Goal: Information Seeking & Learning: Compare options

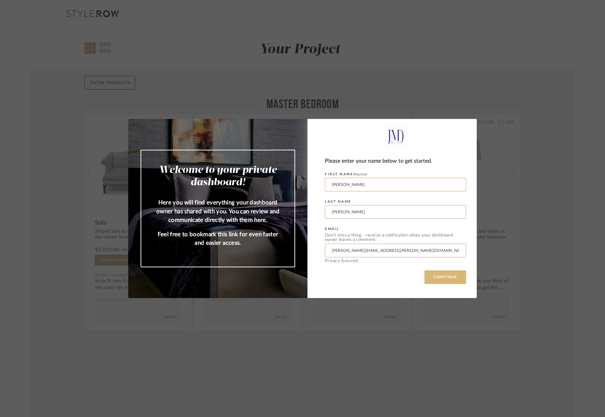
click at [447, 277] on button "CONTINUE" at bounding box center [446, 278] width 42 height 14
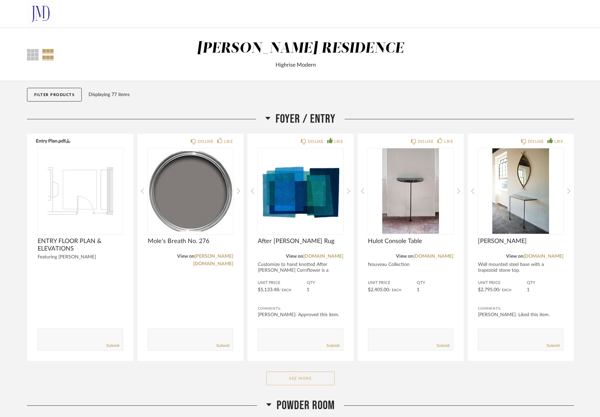
click at [314, 380] on button "See More" at bounding box center [300, 379] width 68 height 14
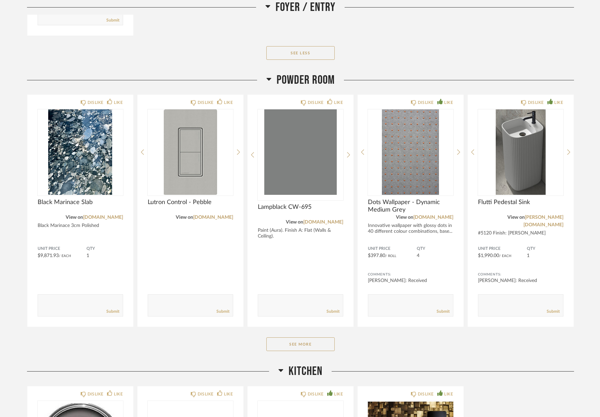
scroll to position [547, 0]
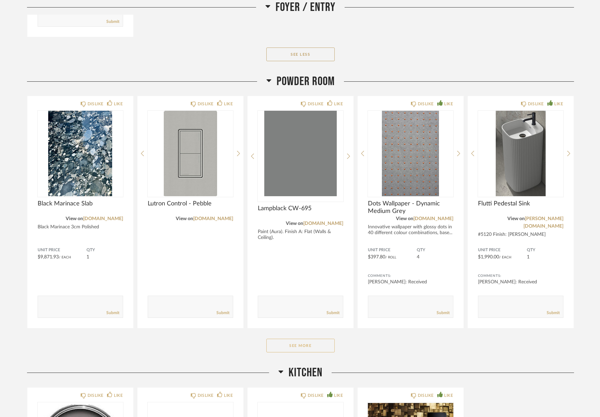
click at [323, 345] on button "See More" at bounding box center [300, 346] width 68 height 14
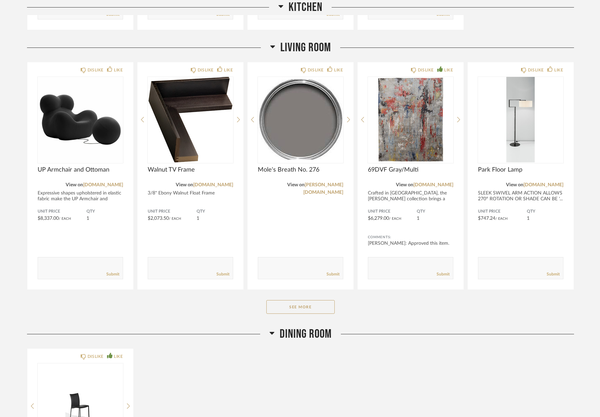
scroll to position [1368, 0]
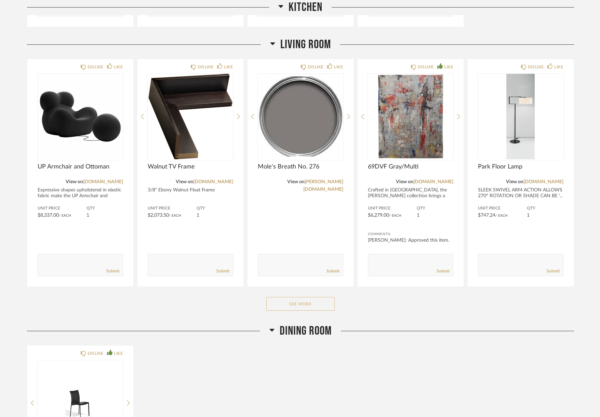
click at [316, 301] on button "See More" at bounding box center [300, 304] width 68 height 14
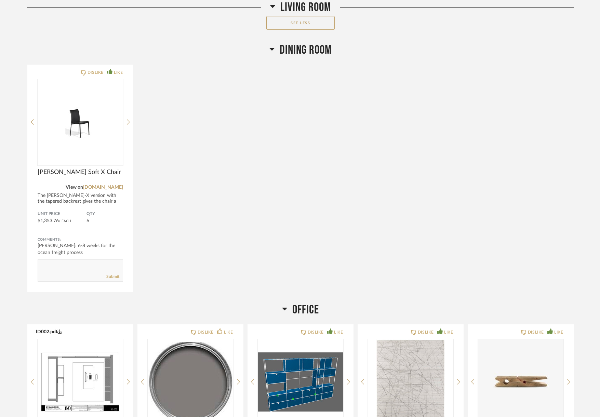
scroll to position [1881, 0]
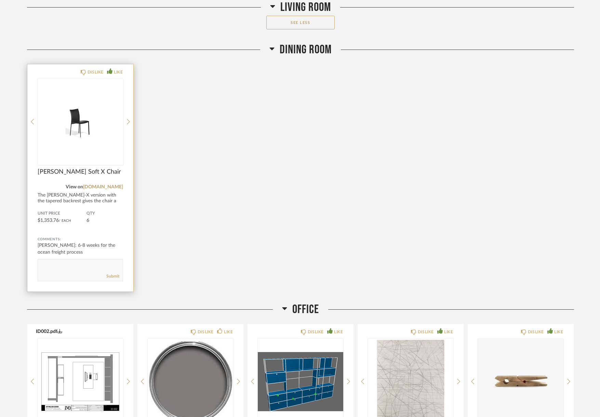
click at [109, 198] on div "The [PERSON_NAME]-X version with the tapered backrest gives the chair a differe…" at bounding box center [81, 201] width 86 height 17
click at [58, 204] on div "DISLIKE LIKE [PERSON_NAME] Soft X Chair View on [DOMAIN_NAME] The [PERSON_NAME]…" at bounding box center [80, 177] width 106 height 227
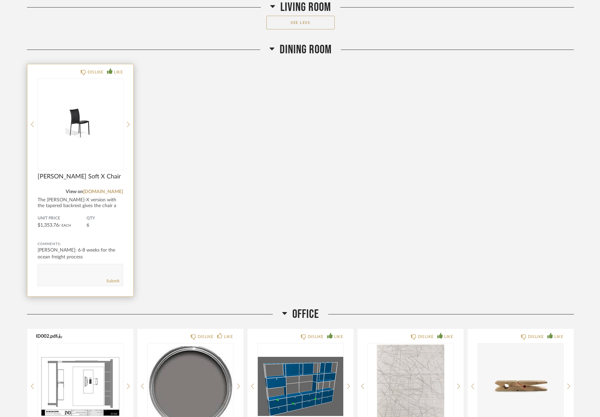
click at [60, 177] on span "[PERSON_NAME] Soft X Chair" at bounding box center [81, 177] width 86 height 8
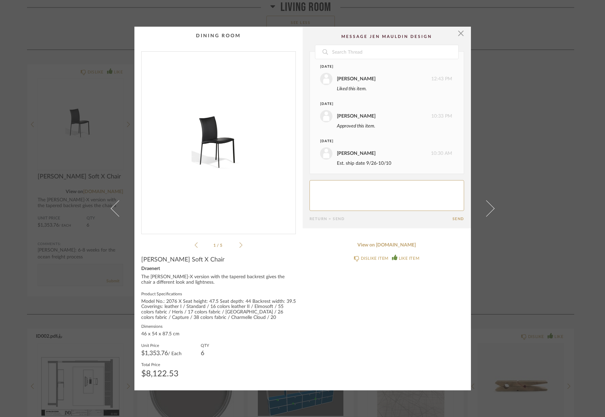
scroll to position [84, 0]
click at [458, 32] on span "button" at bounding box center [461, 34] width 14 height 14
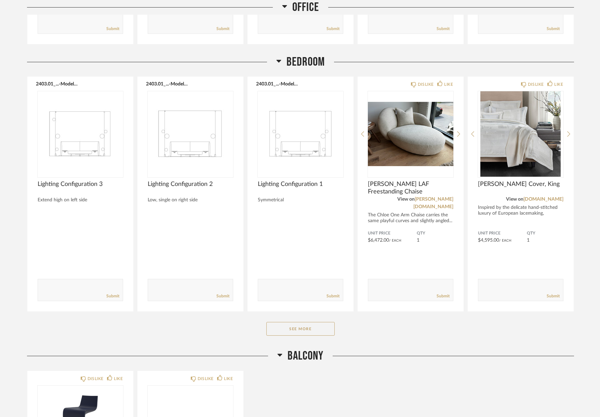
scroll to position [2394, 0]
click at [318, 322] on button "See More" at bounding box center [300, 329] width 68 height 14
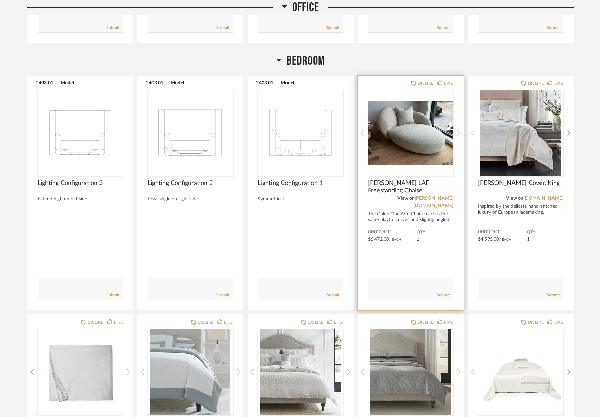
scroll to position [2394, 0]
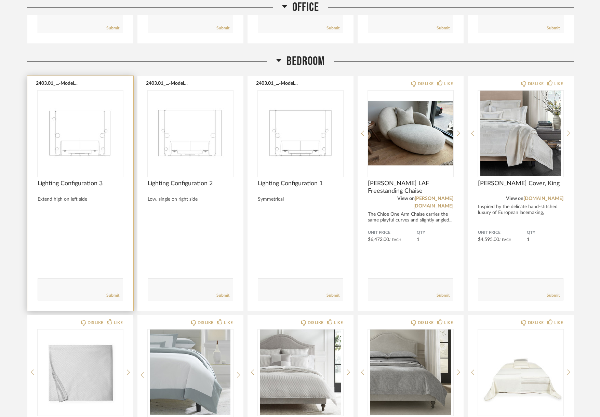
click at [100, 191] on div "Lighting Configuration 3" at bounding box center [81, 187] width 86 height 15
click at [95, 184] on span "Lighting Configuration 3" at bounding box center [81, 184] width 86 height 8
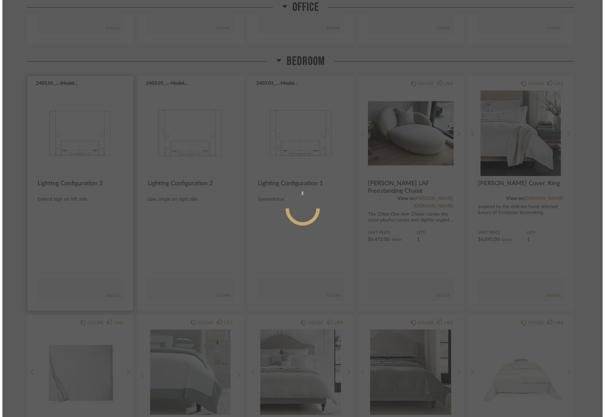
scroll to position [0, 0]
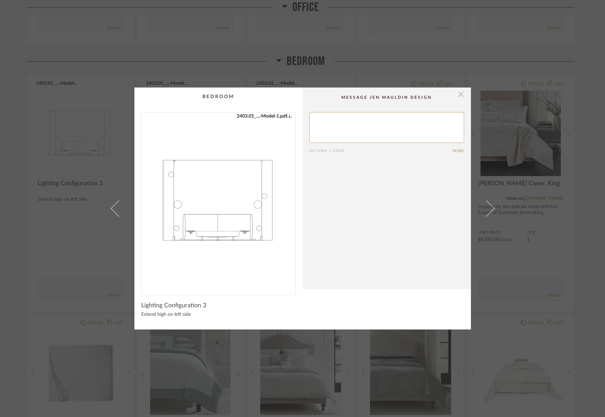
click at [455, 93] on span "button" at bounding box center [461, 95] width 14 height 14
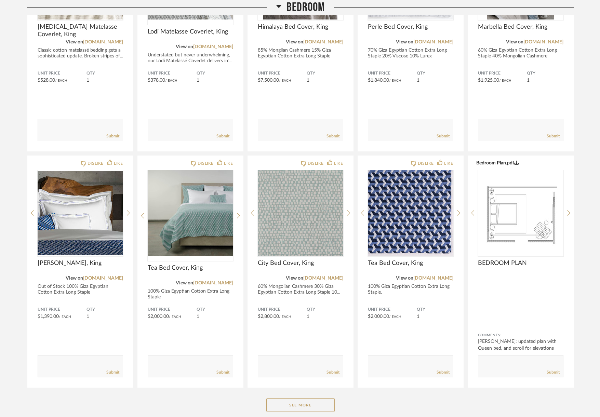
scroll to position [3317, 0]
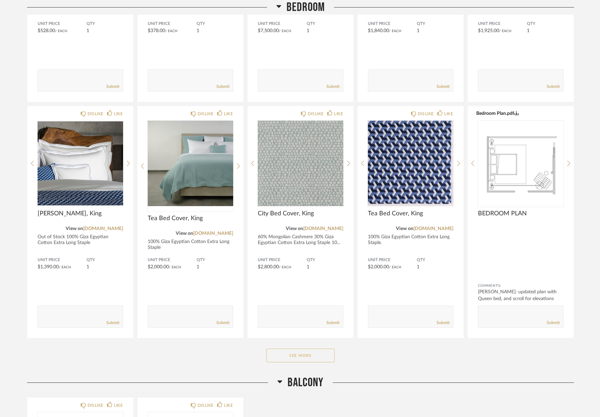
click at [311, 349] on button "See More" at bounding box center [300, 356] width 68 height 14
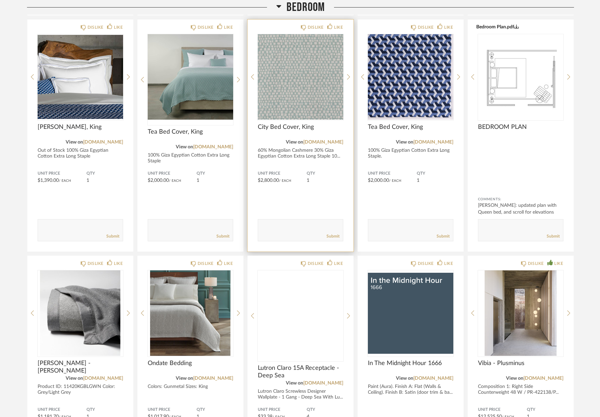
scroll to position [3590, 0]
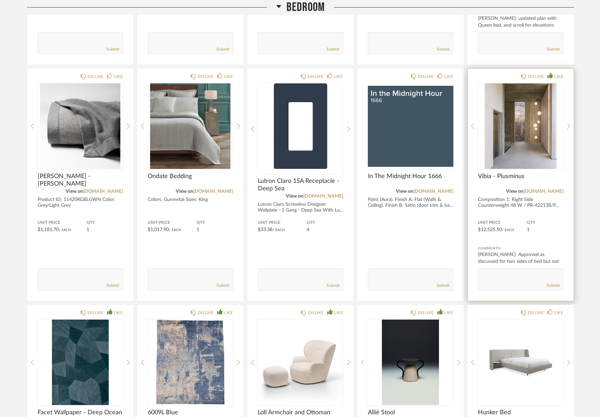
click at [507, 173] on span "Vibia - Plusminus" at bounding box center [521, 177] width 86 height 8
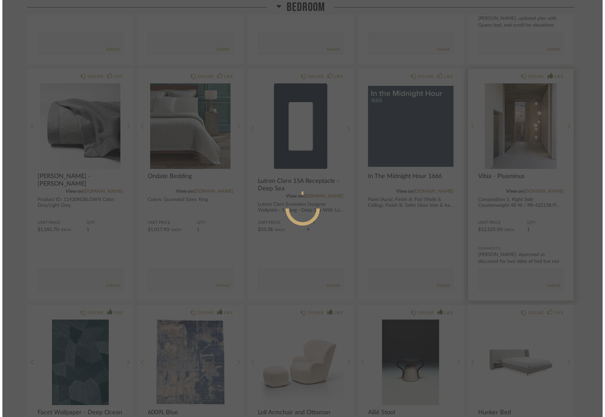
scroll to position [0, 0]
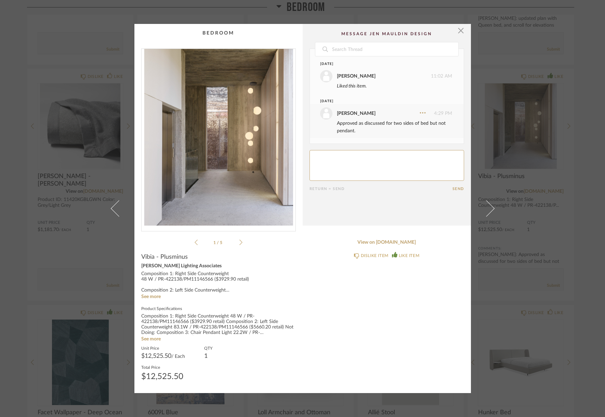
click at [239, 242] on icon at bounding box center [240, 242] width 3 height 6
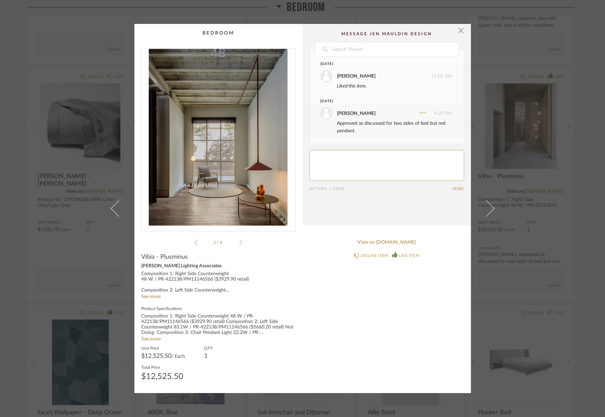
click at [239, 242] on icon at bounding box center [240, 242] width 3 height 6
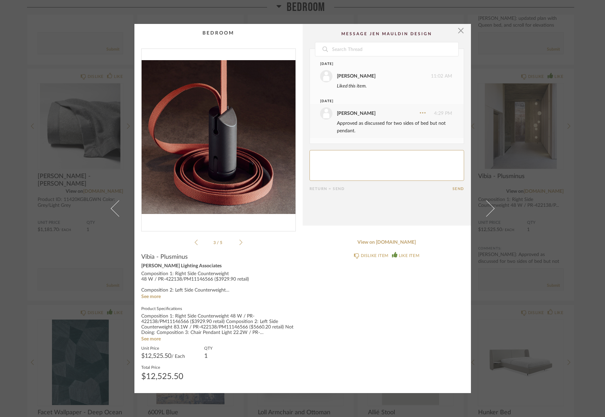
click at [239, 242] on icon at bounding box center [240, 242] width 3 height 6
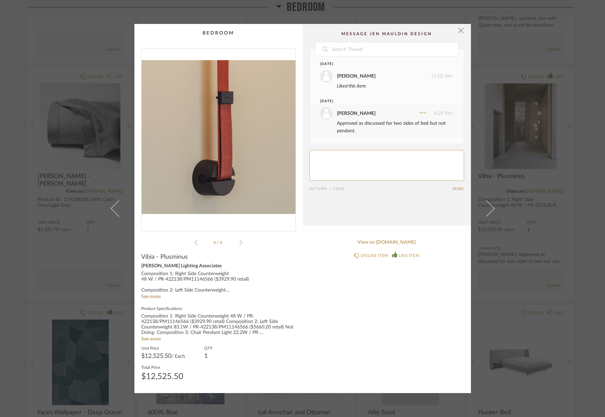
click at [239, 242] on icon at bounding box center [240, 242] width 3 height 6
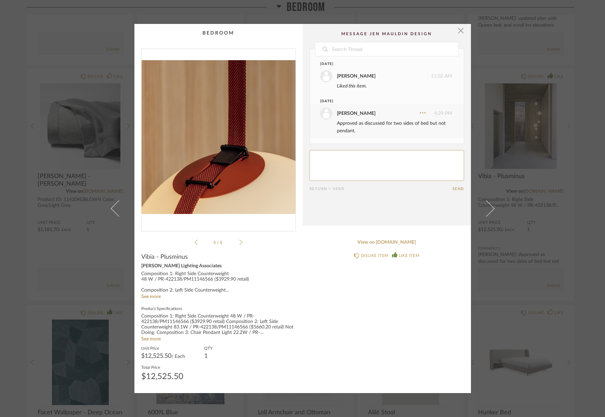
click at [239, 242] on icon at bounding box center [240, 242] width 3 height 6
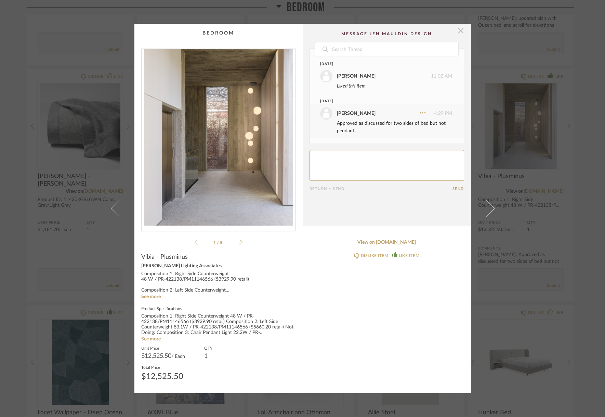
click at [460, 32] on span "button" at bounding box center [461, 31] width 14 height 14
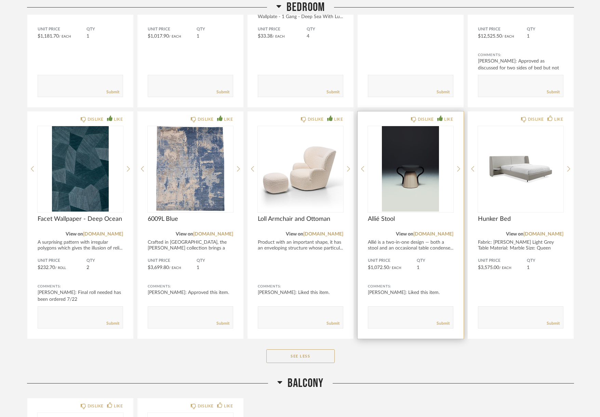
scroll to position [3795, 0]
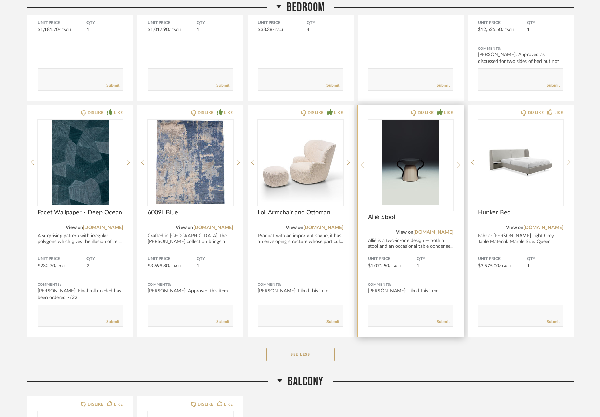
click at [377, 214] on span "Allié Stool" at bounding box center [411, 218] width 86 height 8
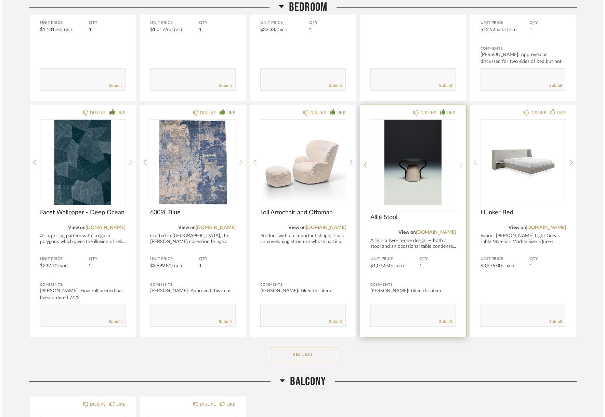
scroll to position [0, 0]
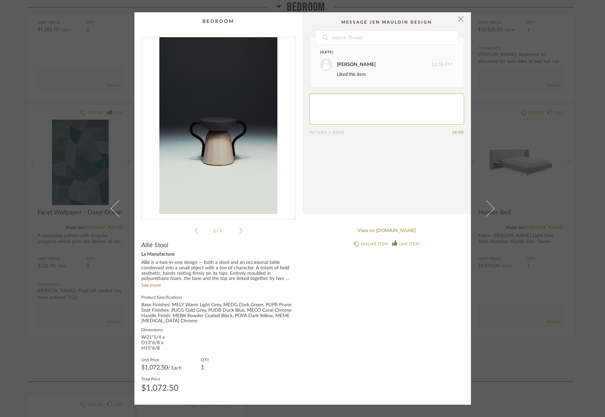
click at [239, 230] on icon at bounding box center [240, 231] width 3 height 6
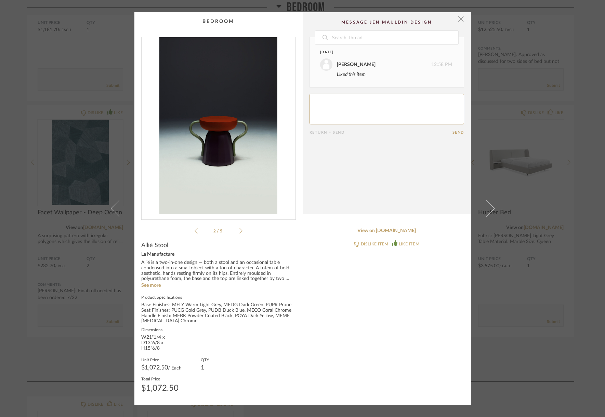
click at [239, 230] on icon at bounding box center [240, 231] width 3 height 6
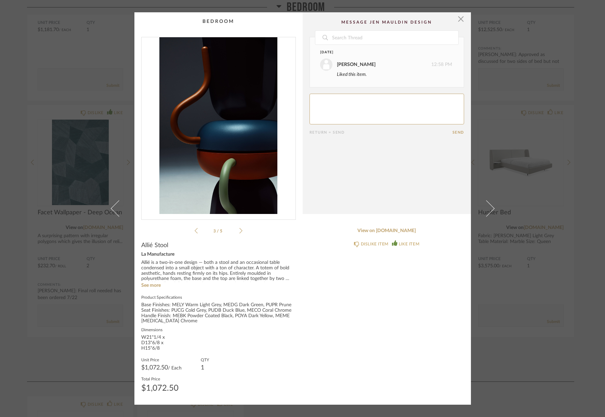
click at [239, 230] on icon at bounding box center [240, 231] width 3 height 6
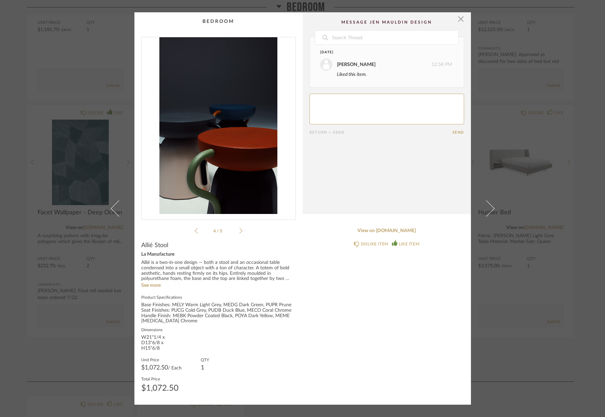
click at [239, 230] on icon at bounding box center [240, 231] width 3 height 6
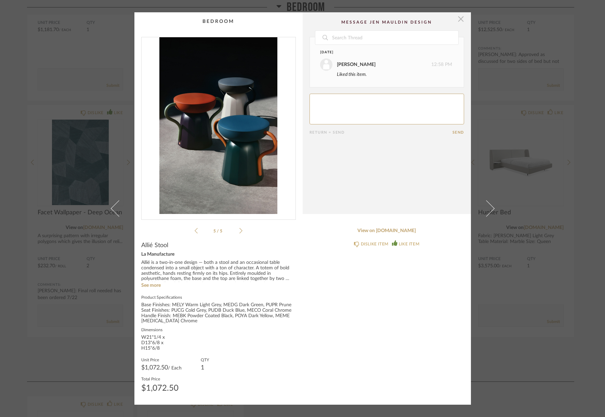
click at [458, 19] on span "button" at bounding box center [461, 19] width 14 height 14
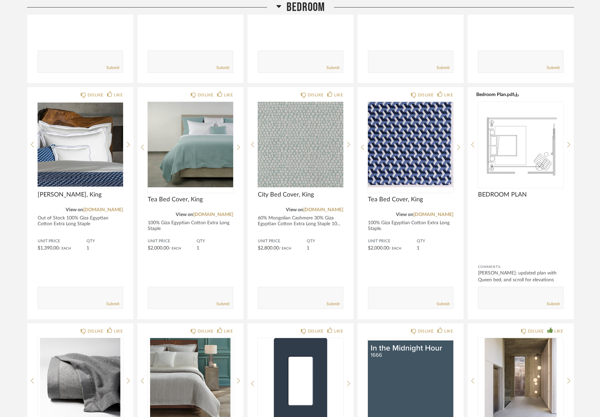
scroll to position [3351, 0]
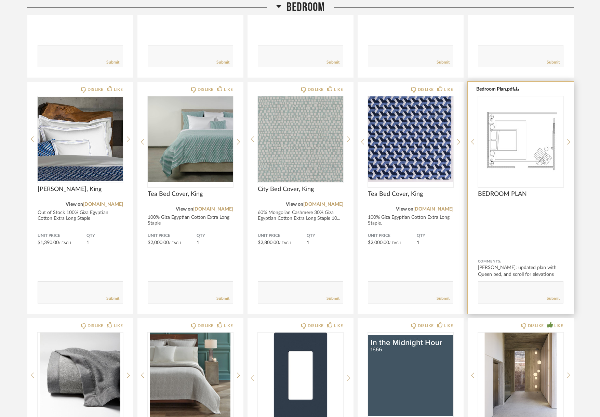
click at [522, 136] on img "0" at bounding box center [521, 139] width 86 height 86
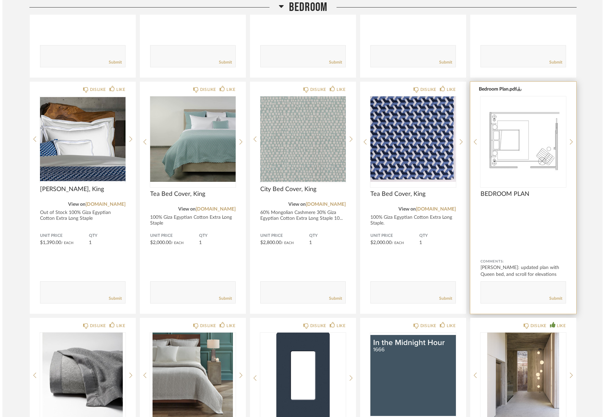
scroll to position [0, 0]
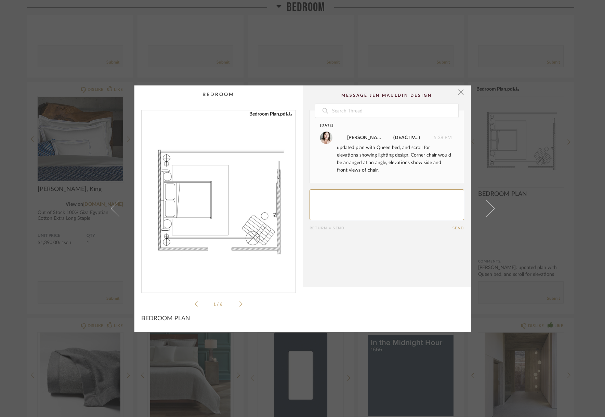
click at [236, 304] on li "1 / 6" at bounding box center [219, 304] width 42 height 8
click at [239, 303] on icon at bounding box center [240, 304] width 3 height 6
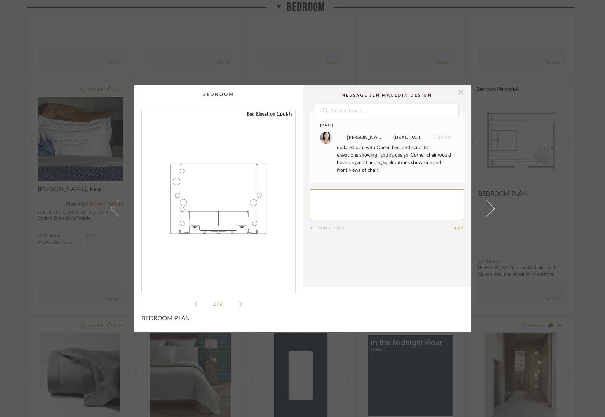
click at [459, 91] on span "button" at bounding box center [461, 93] width 14 height 14
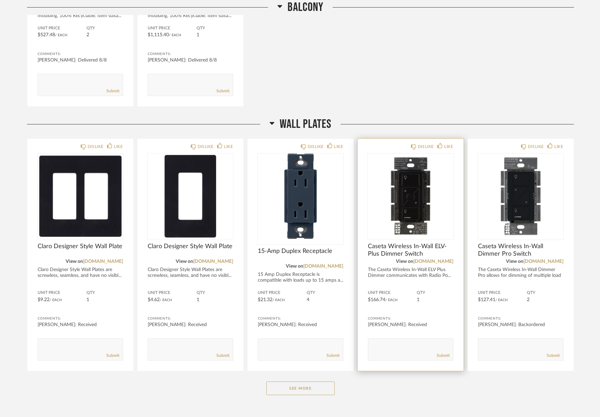
scroll to position [4347, 0]
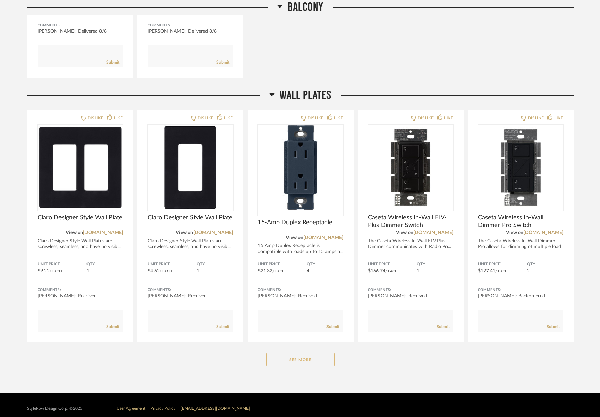
click at [303, 353] on button "See More" at bounding box center [300, 360] width 68 height 14
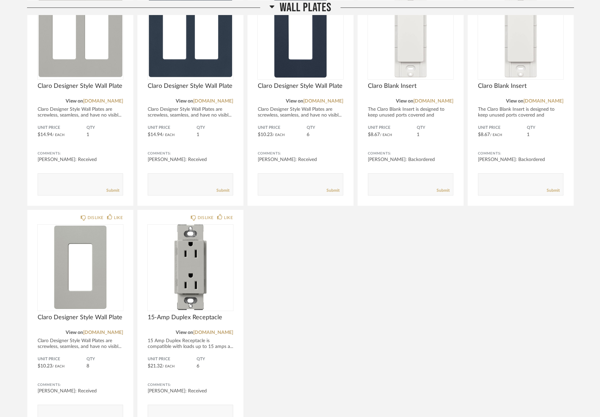
scroll to position [4810, 0]
